Goal: Go to known website: Access a specific website the user already knows

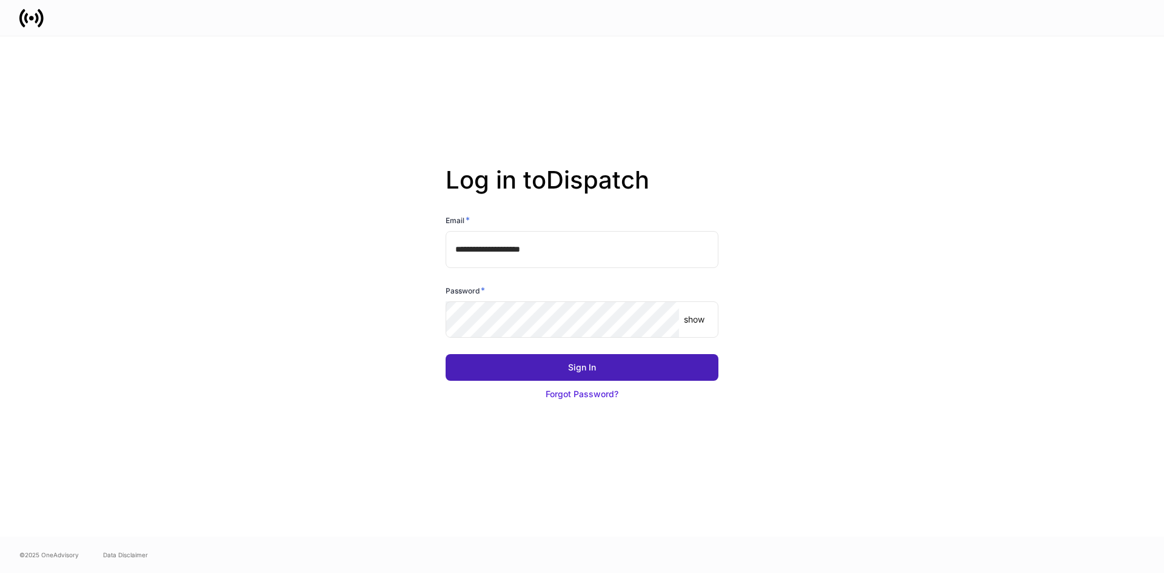
click at [569, 366] on div "Sign In" at bounding box center [582, 367] width 28 height 12
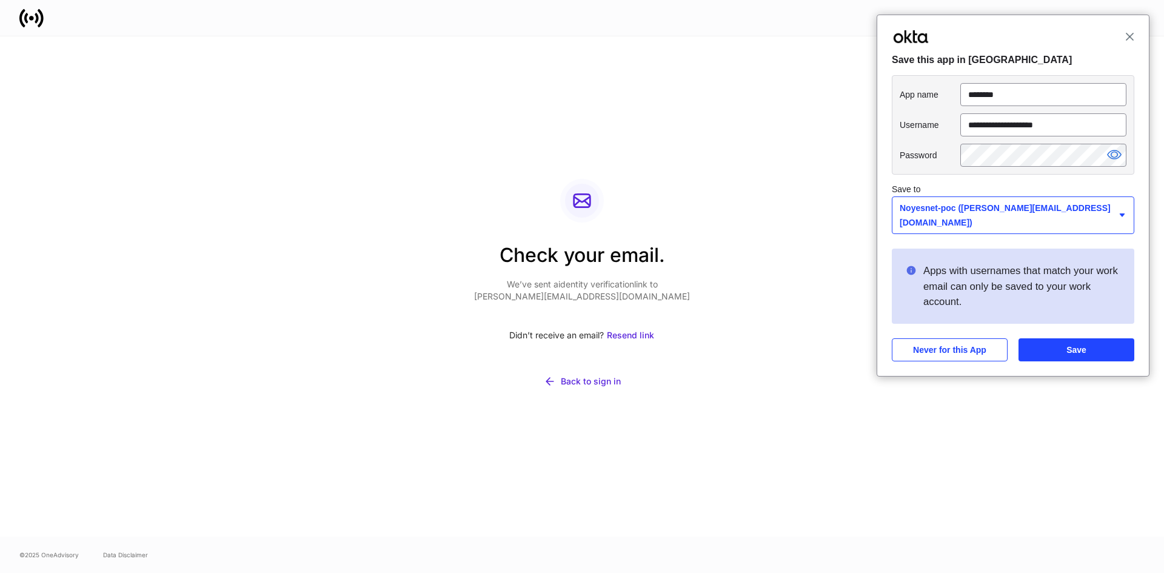
click at [1130, 36] on span "Close" at bounding box center [1129, 36] width 9 height 9
